Goal: Task Accomplishment & Management: Manage account settings

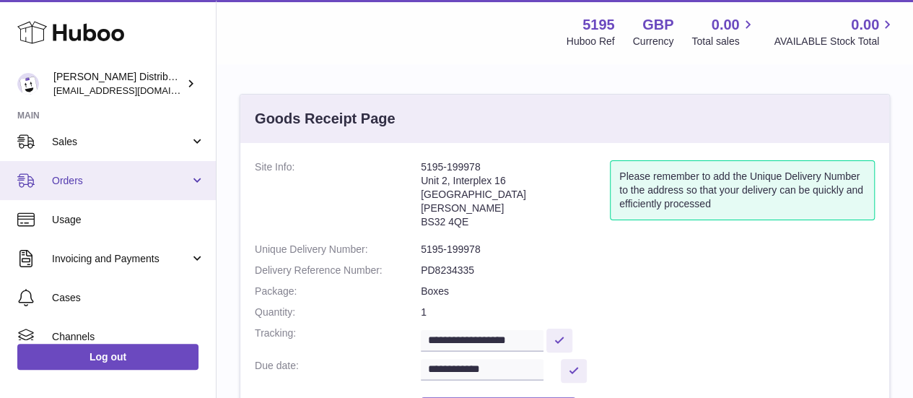
scroll to position [82, 0]
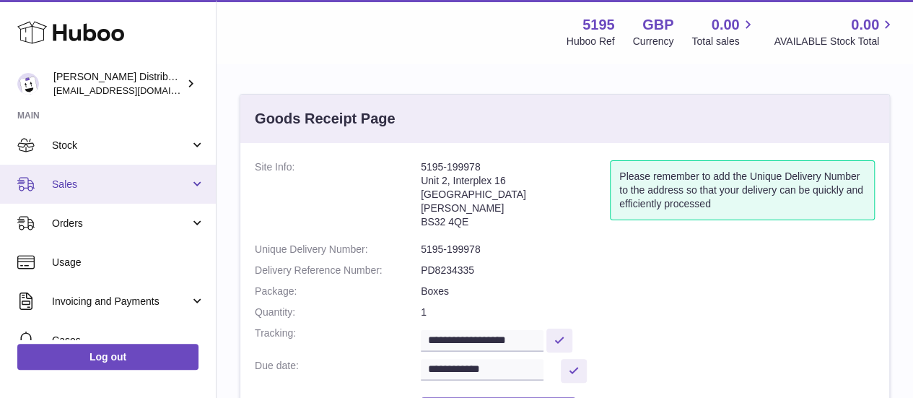
click at [101, 169] on link "Sales" at bounding box center [108, 184] width 216 height 39
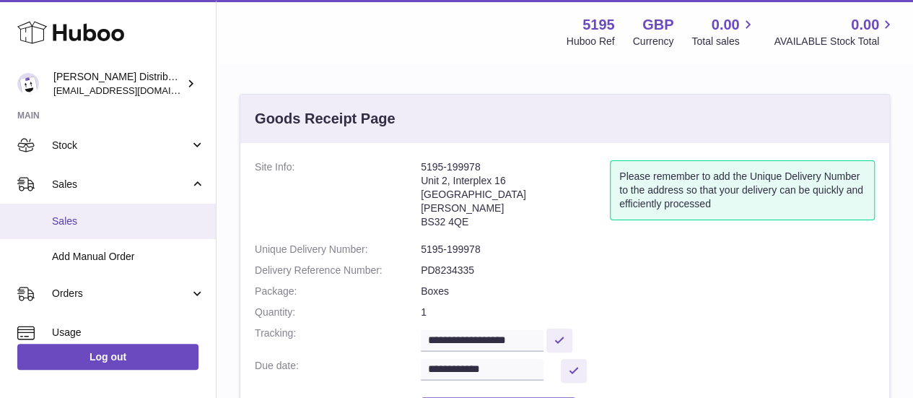
click at [79, 225] on span "Sales" at bounding box center [128, 221] width 153 height 14
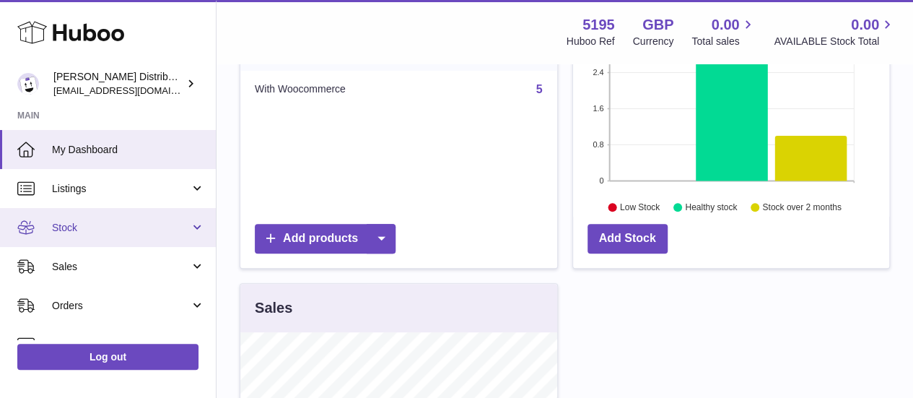
scroll to position [263, 0]
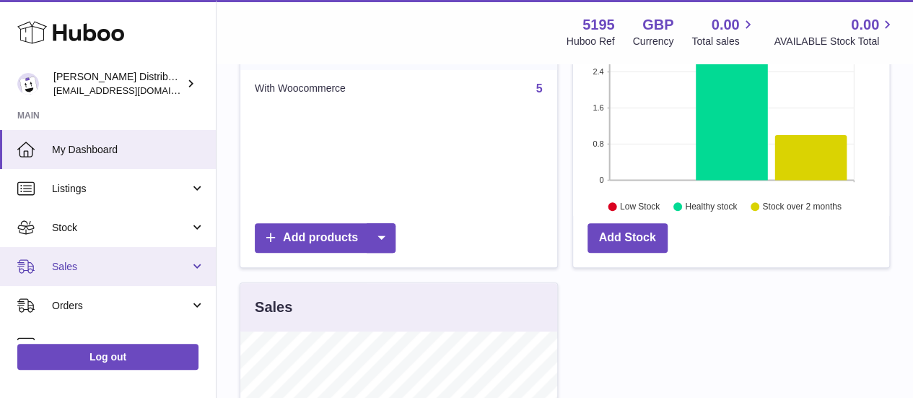
click at [94, 266] on span "Sales" at bounding box center [121, 267] width 138 height 14
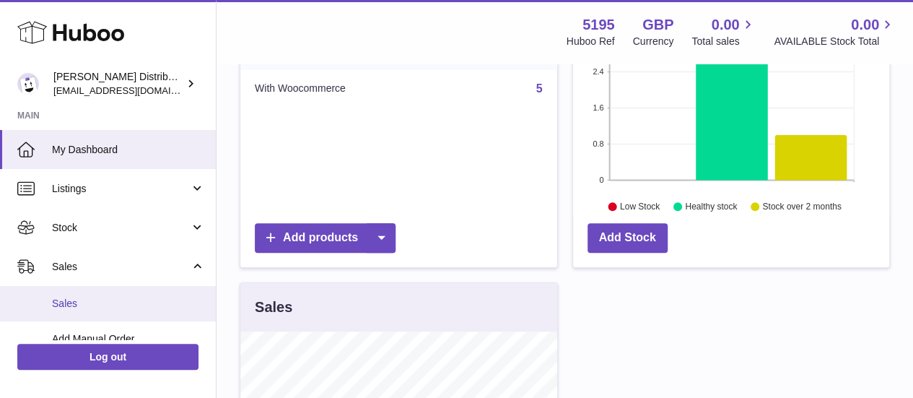
click at [92, 297] on span "Sales" at bounding box center [128, 304] width 153 height 14
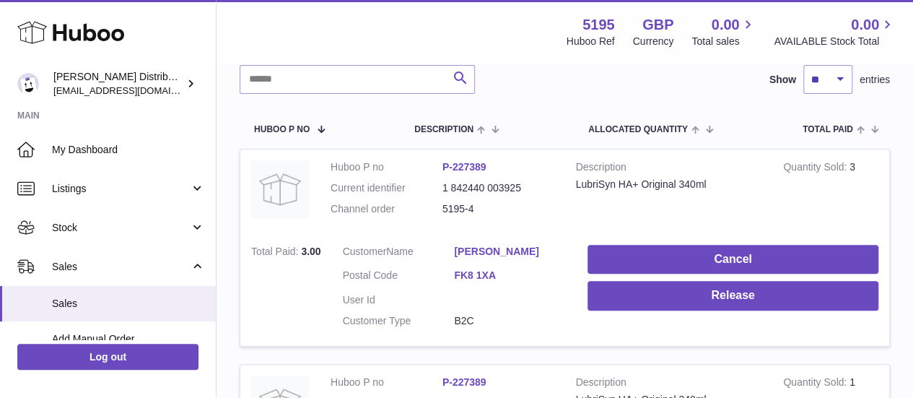
scroll to position [192, 0]
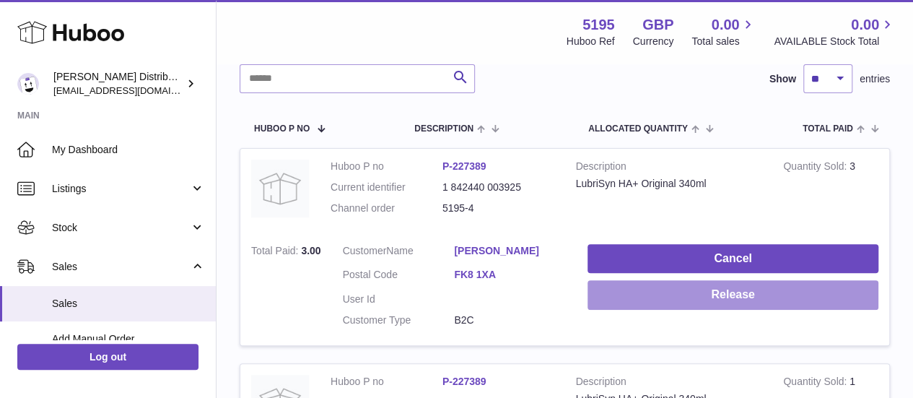
click at [712, 292] on button "Release" at bounding box center [732, 295] width 291 height 30
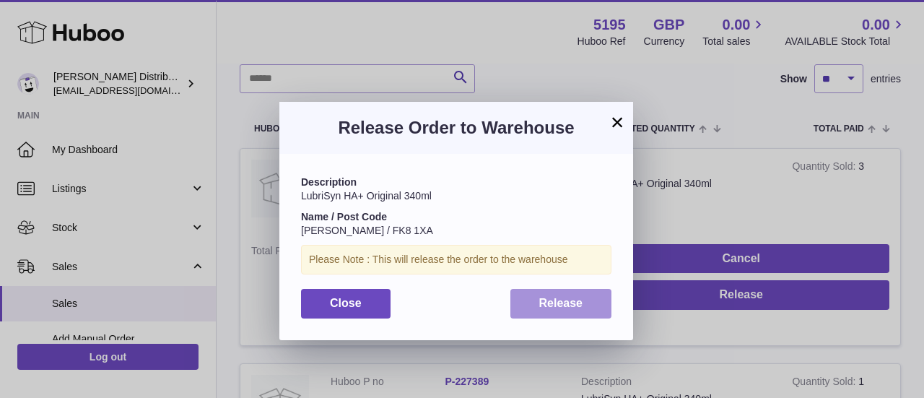
click at [577, 307] on span "Release" at bounding box center [561, 303] width 44 height 12
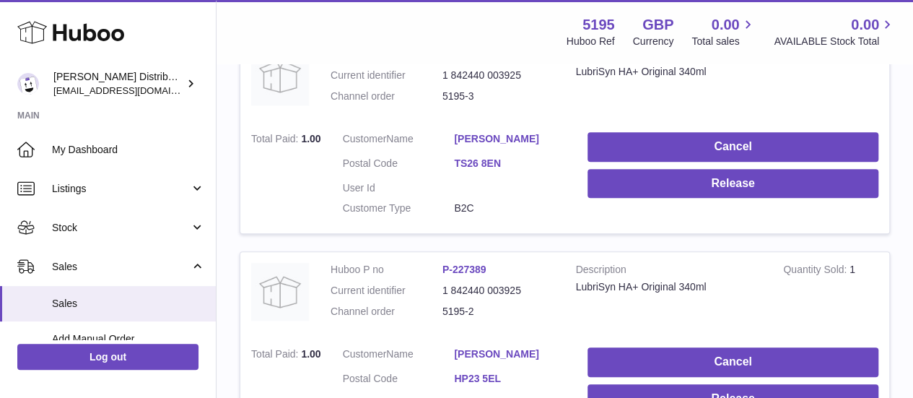
scroll to position [521, 0]
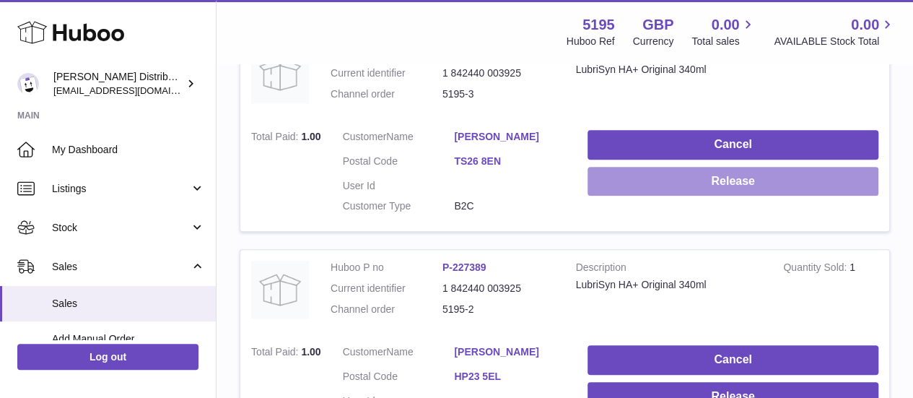
click at [667, 178] on button "Release" at bounding box center [732, 182] width 291 height 30
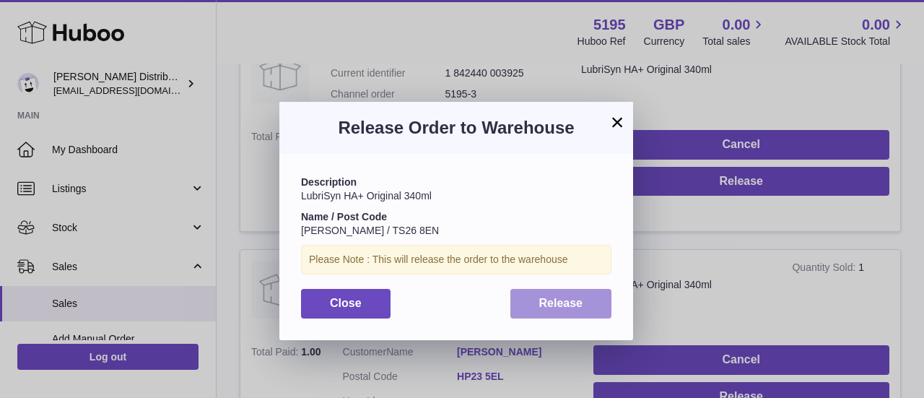
click at [550, 300] on span "Release" at bounding box center [561, 303] width 44 height 12
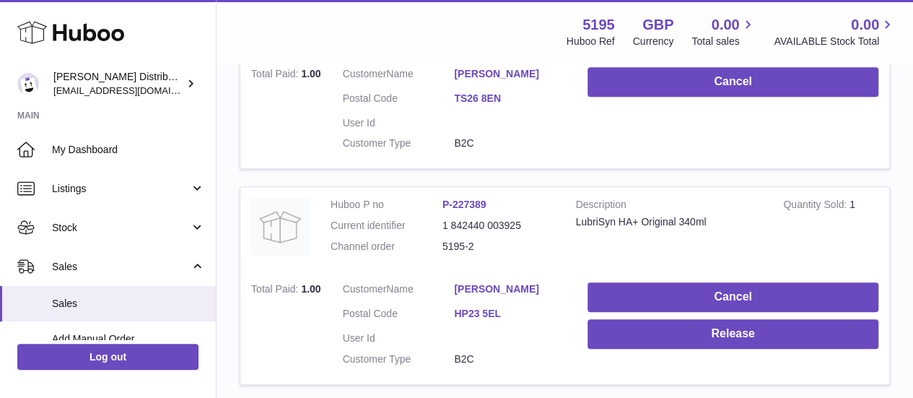
scroll to position [654, 0]
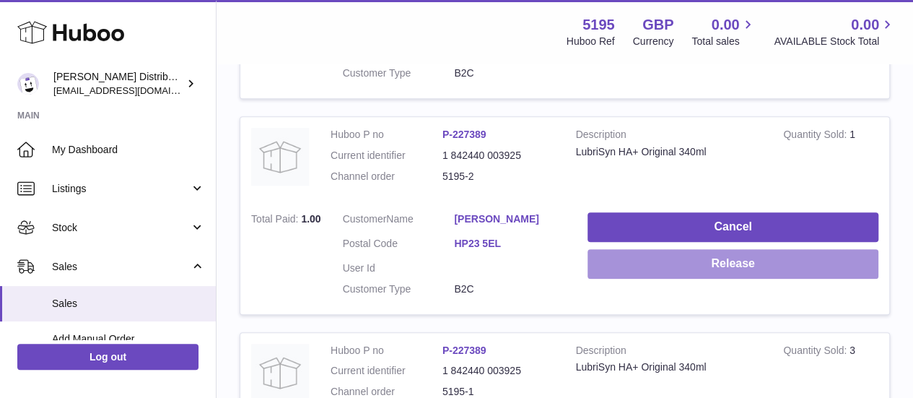
click at [637, 267] on button "Release" at bounding box center [732, 264] width 291 height 30
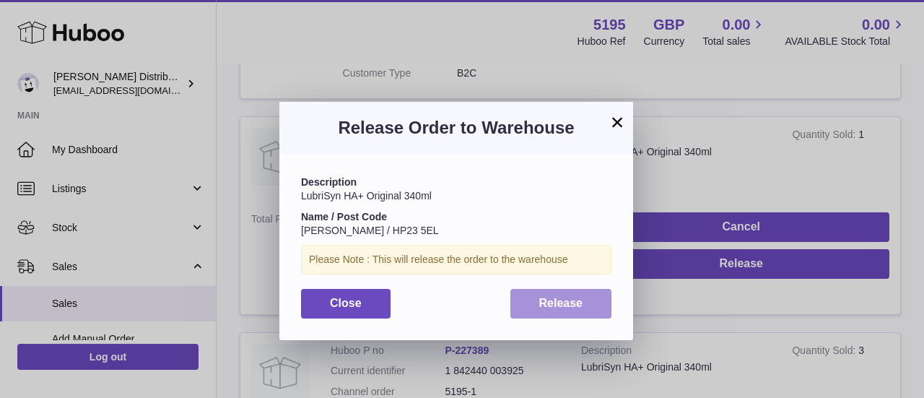
click at [541, 301] on span "Release" at bounding box center [561, 303] width 44 height 12
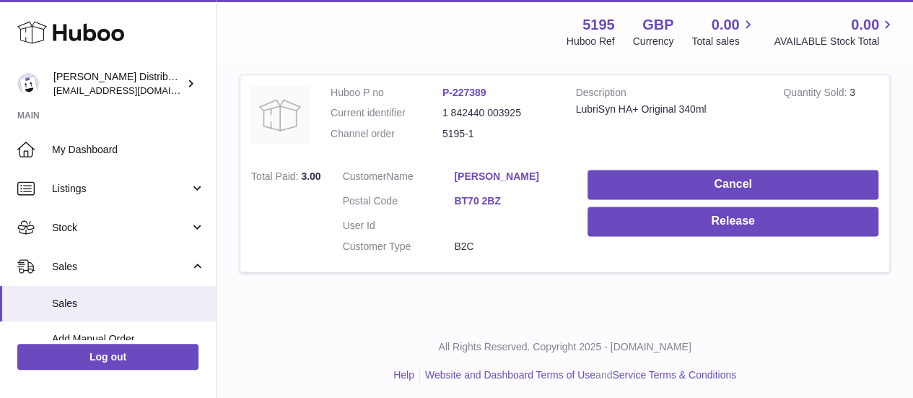
scroll to position [915, 0]
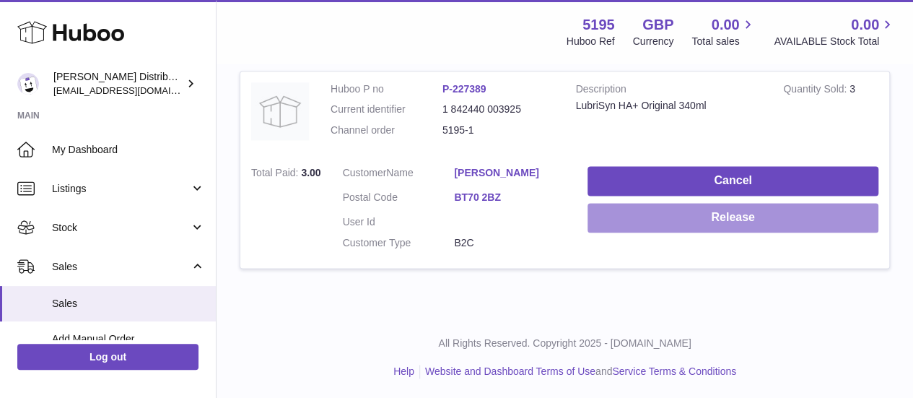
click at [658, 219] on button "Release" at bounding box center [732, 218] width 291 height 30
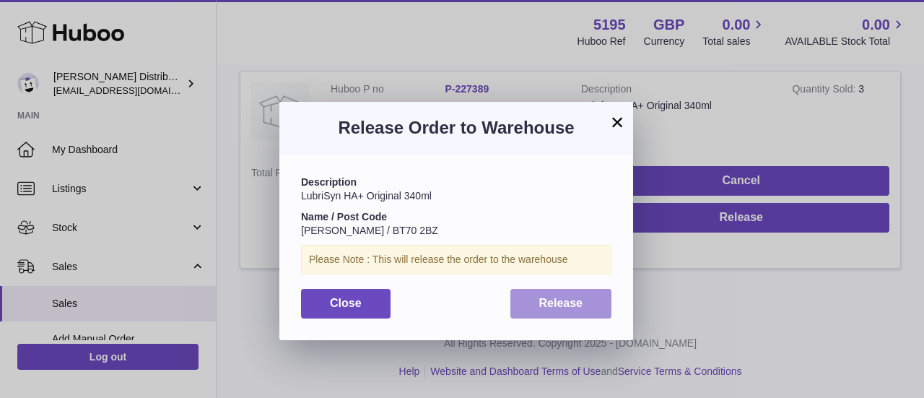
click at [577, 291] on button "Release" at bounding box center [561, 304] width 102 height 30
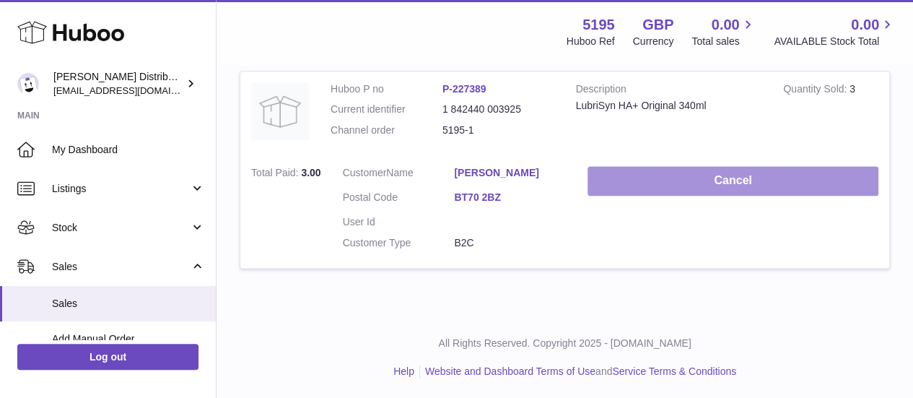
click at [634, 180] on button "Cancel" at bounding box center [732, 181] width 291 height 30
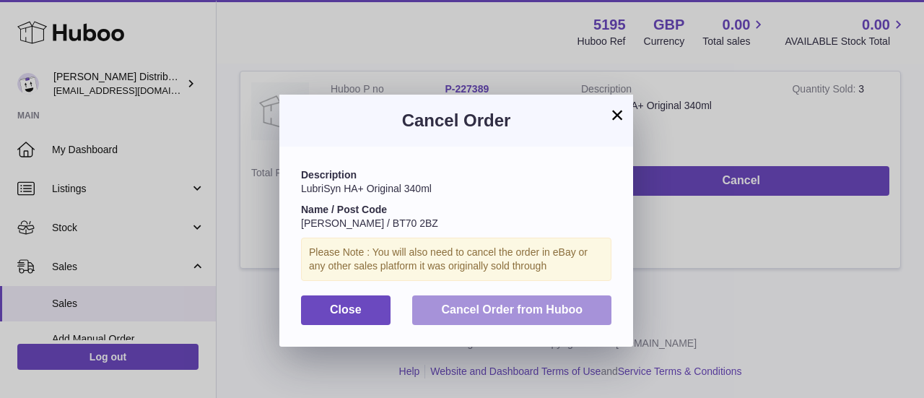
click at [534, 314] on span "Cancel Order from Huboo" at bounding box center [511, 309] width 141 height 12
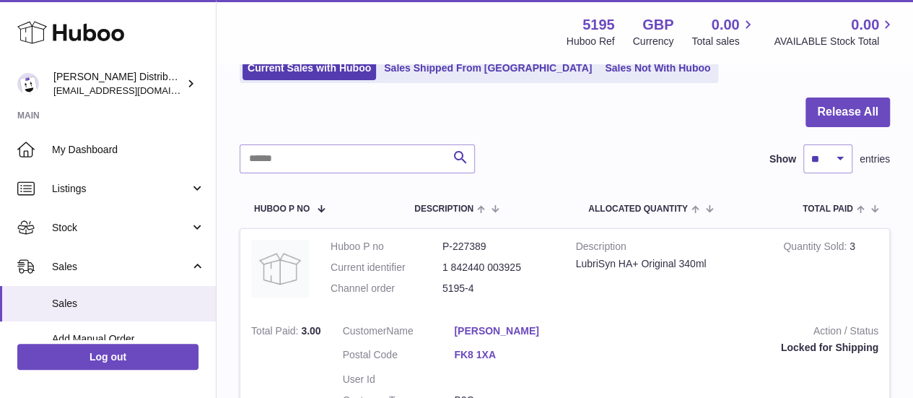
scroll to position [100, 0]
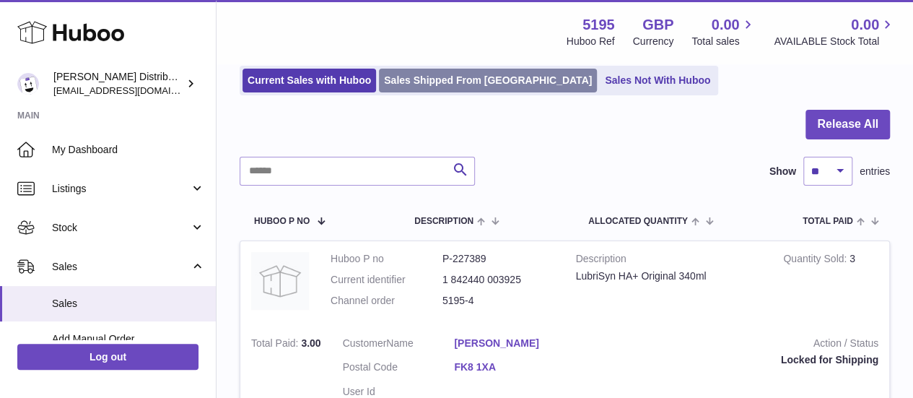
click at [462, 84] on link "Sales Shipped From Huboo" at bounding box center [488, 81] width 218 height 24
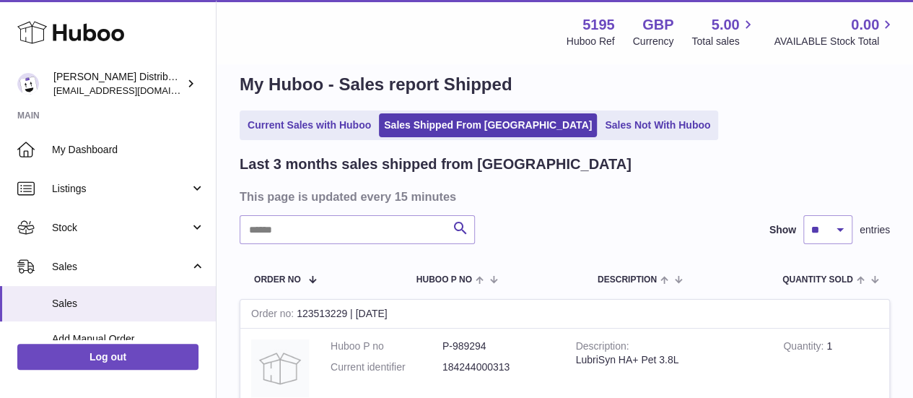
scroll to position [19, 0]
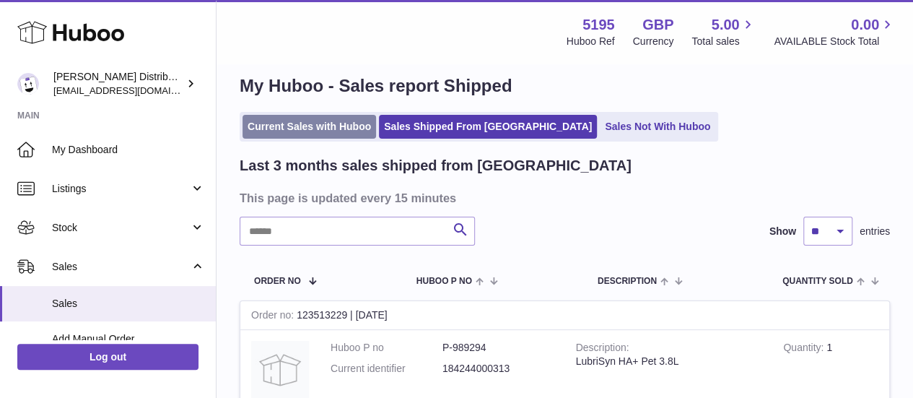
click at [344, 132] on link "Current Sales with Huboo" at bounding box center [309, 127] width 134 height 24
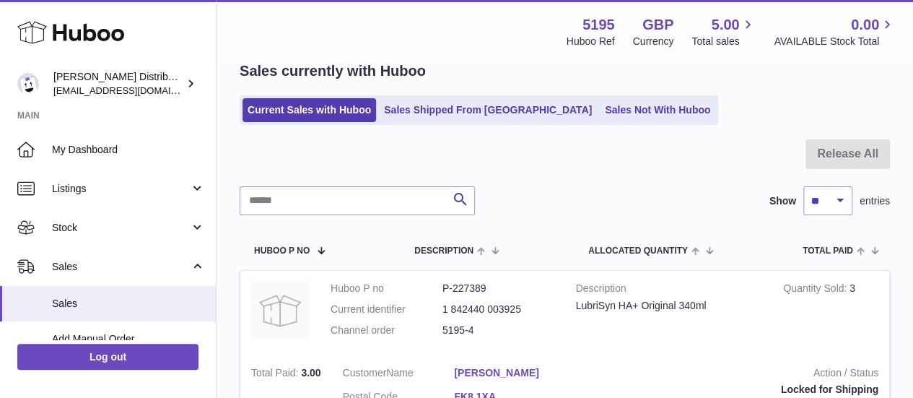
scroll to position [66, 0]
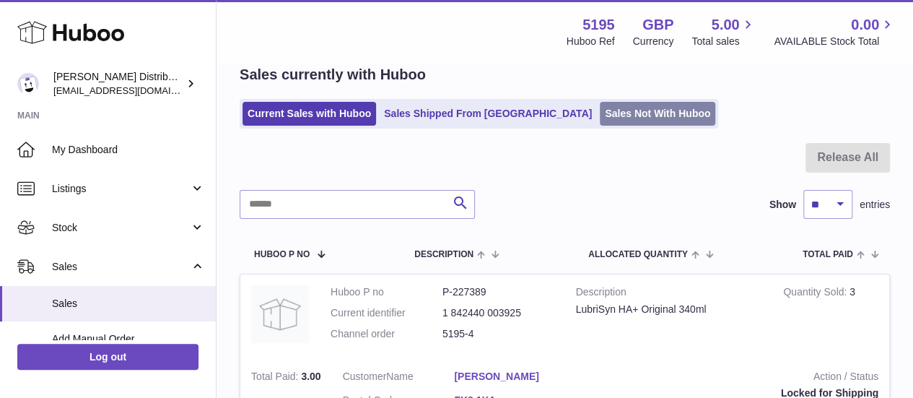
click at [600, 118] on link "Sales Not With Huboo" at bounding box center [657, 114] width 115 height 24
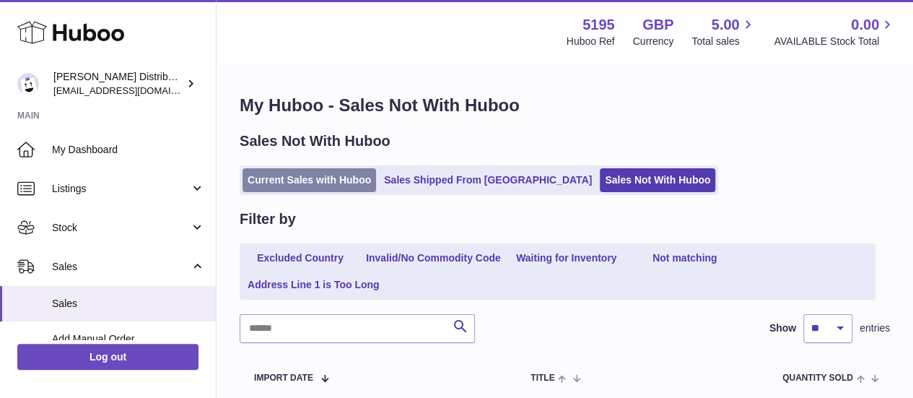
click at [349, 170] on link "Current Sales with Huboo" at bounding box center [309, 180] width 134 height 24
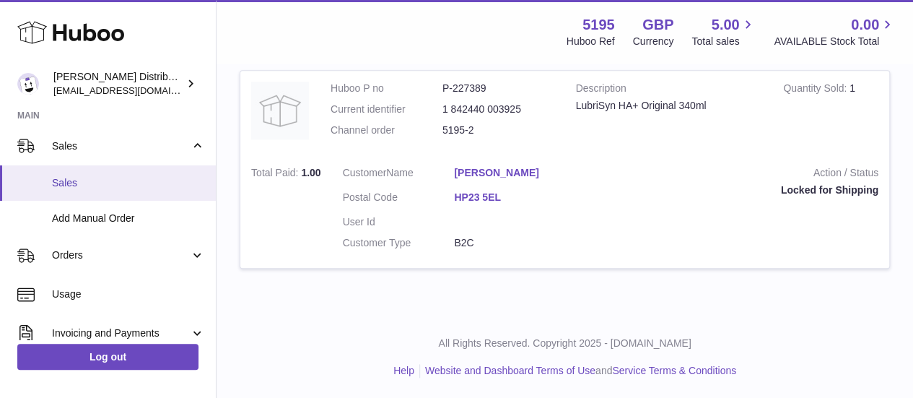
scroll to position [121, 0]
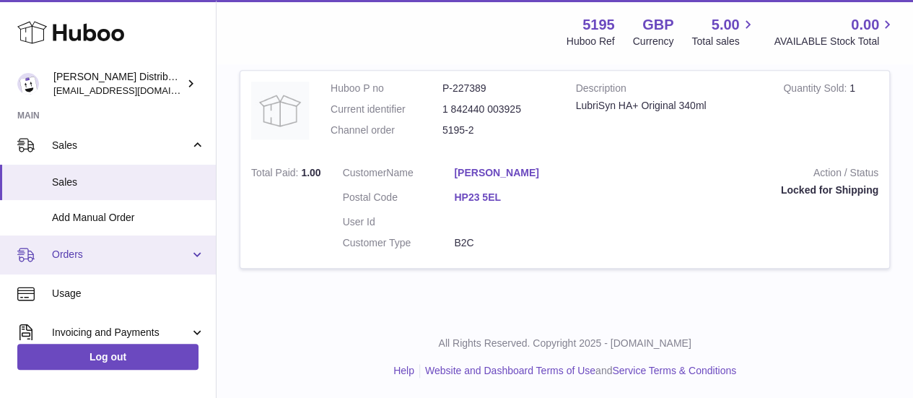
click at [104, 258] on span "Orders" at bounding box center [121, 255] width 138 height 14
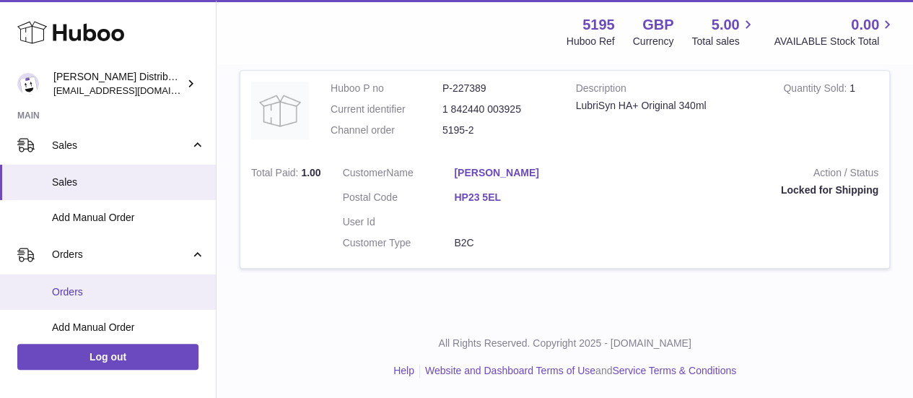
click at [87, 289] on span "Orders" at bounding box center [128, 292] width 153 height 14
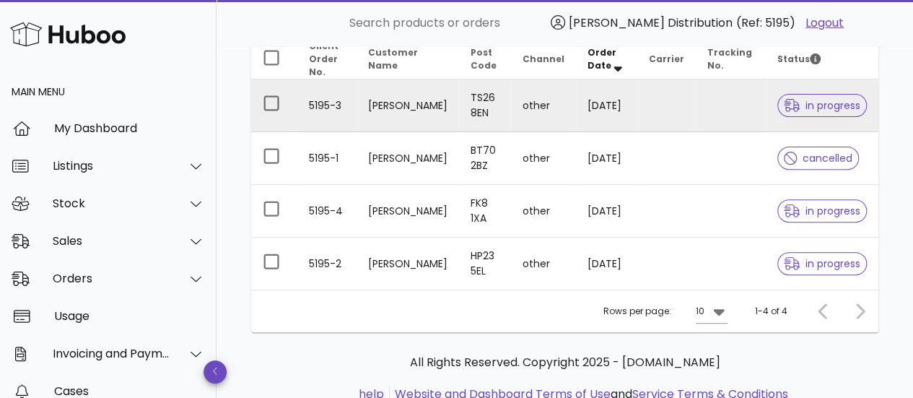
scroll to position [191, 0]
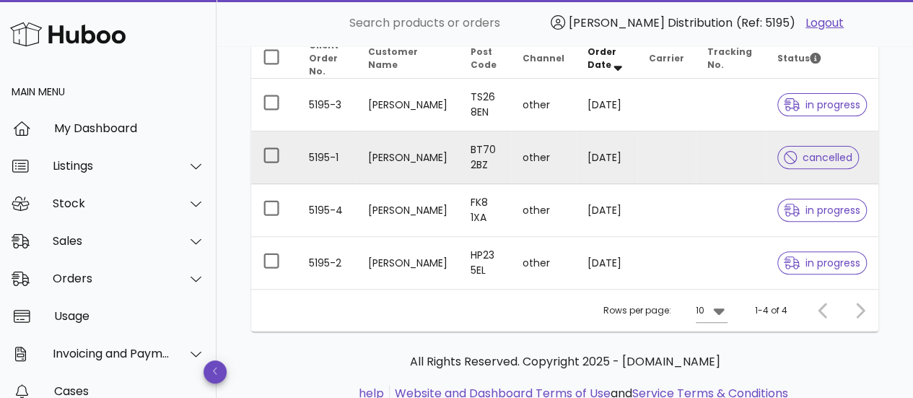
click at [302, 159] on td "5195-1" at bounding box center [326, 157] width 59 height 53
